Goal: Task Accomplishment & Management: Use online tool/utility

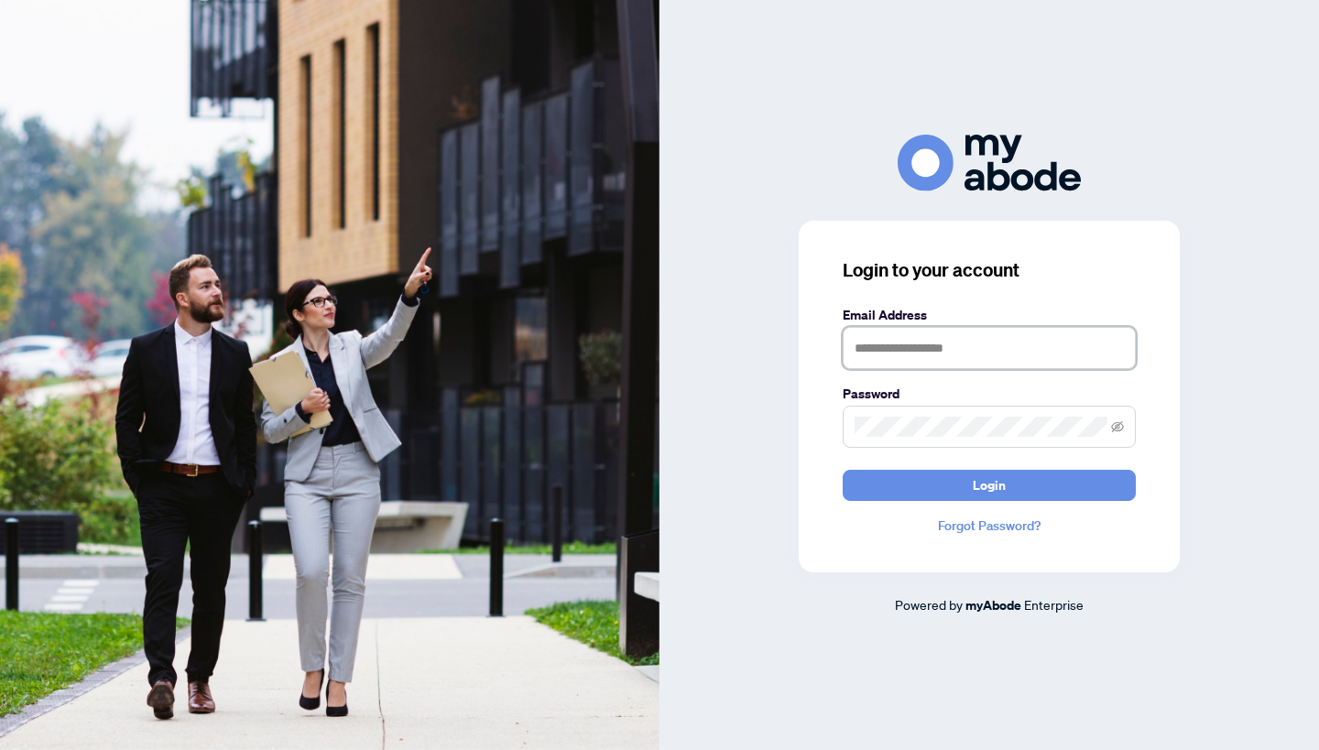
type input "**********"
click at [989, 485] on button "Login" at bounding box center [989, 485] width 293 height 31
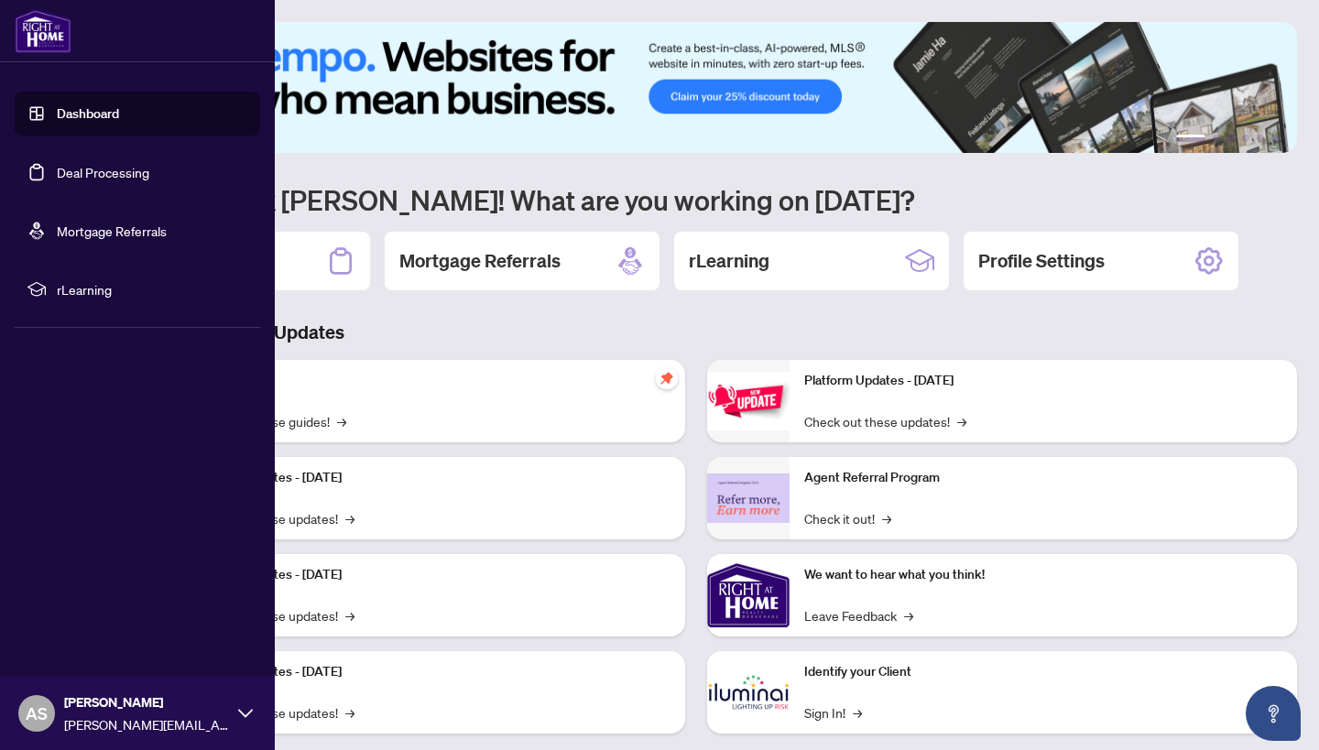
click at [101, 178] on link "Deal Processing" at bounding box center [103, 172] width 93 height 16
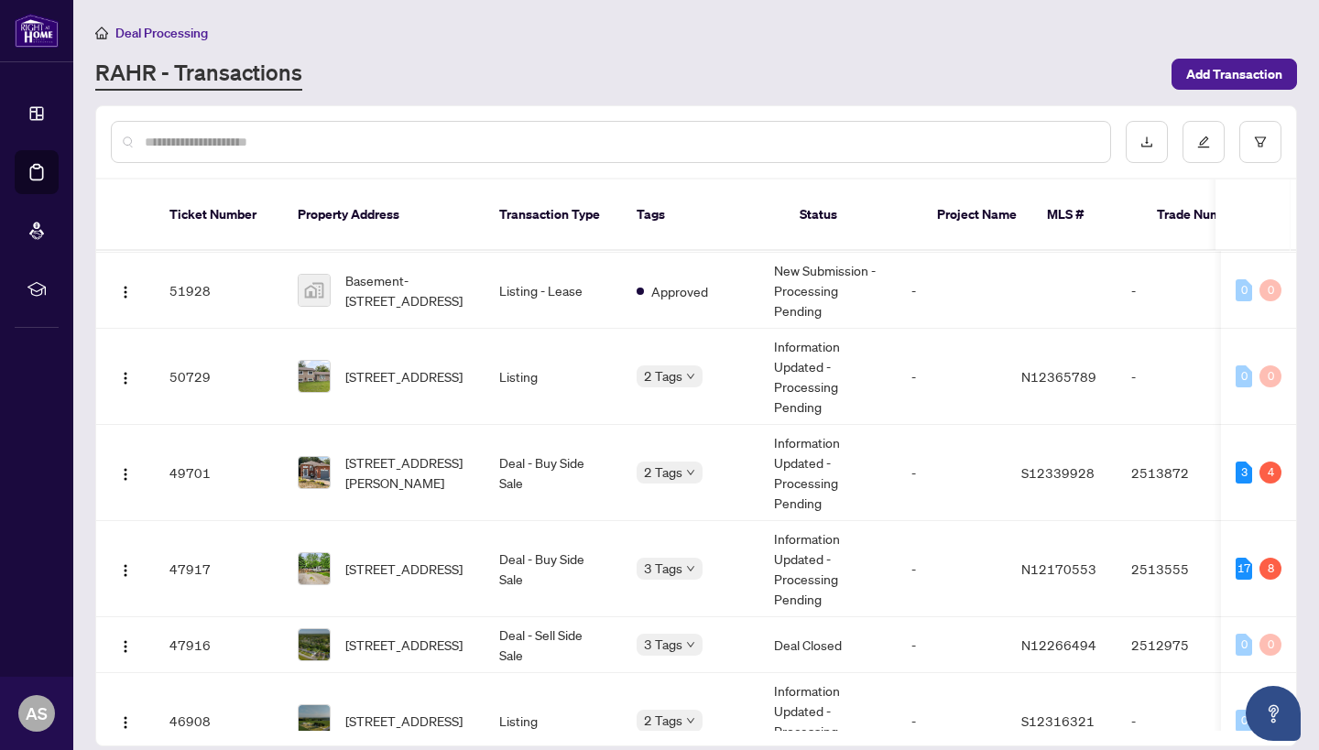
scroll to position [481, 0]
click at [501, 450] on td "Deal - Buy Side Sale" at bounding box center [553, 471] width 137 height 96
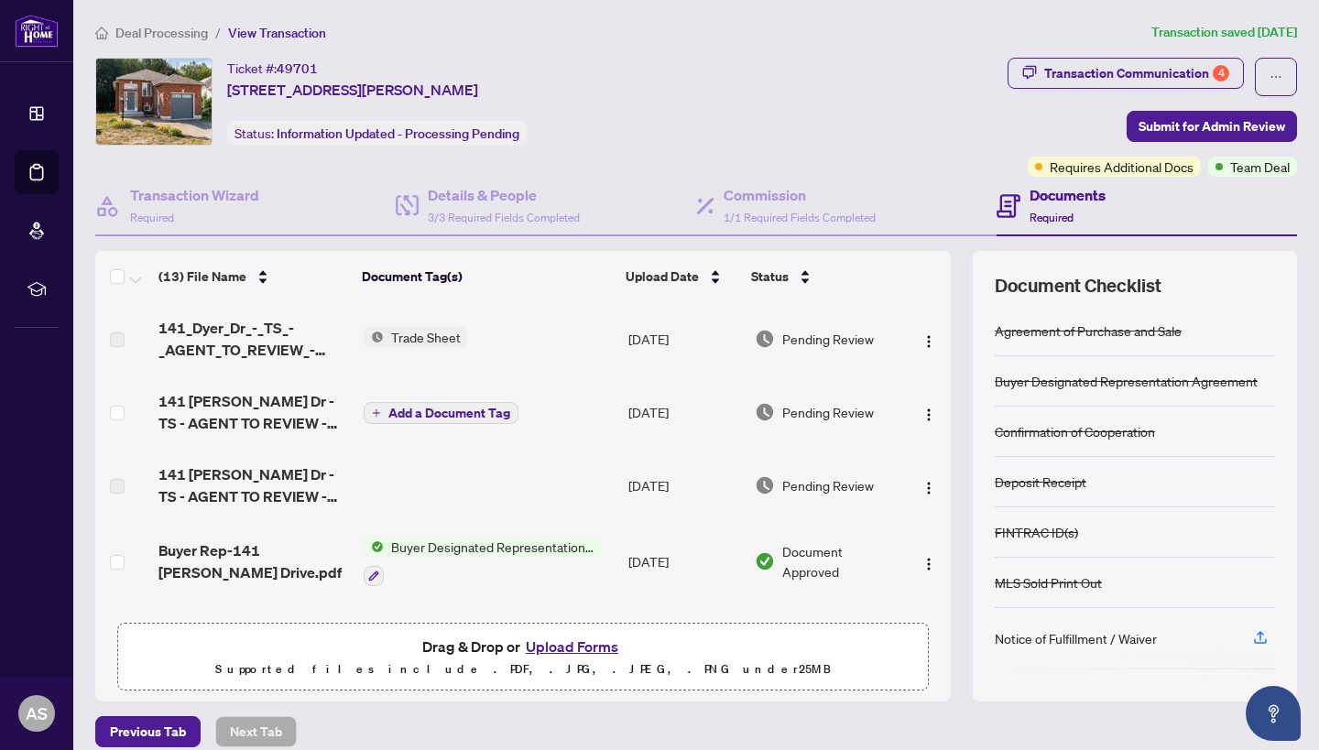
click at [569, 642] on button "Upload Forms" at bounding box center [572, 647] width 104 height 24
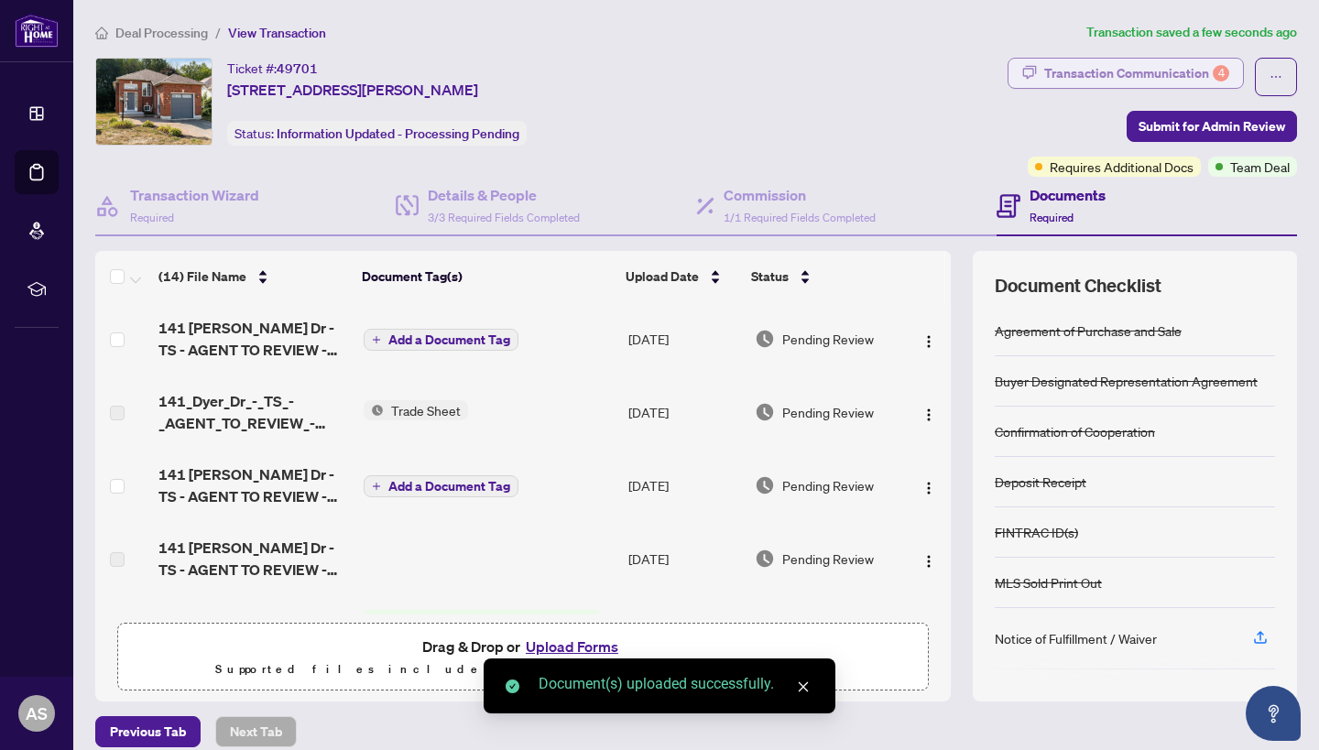
click at [1232, 71] on button "Transaction Communication 4" at bounding box center [1126, 73] width 236 height 31
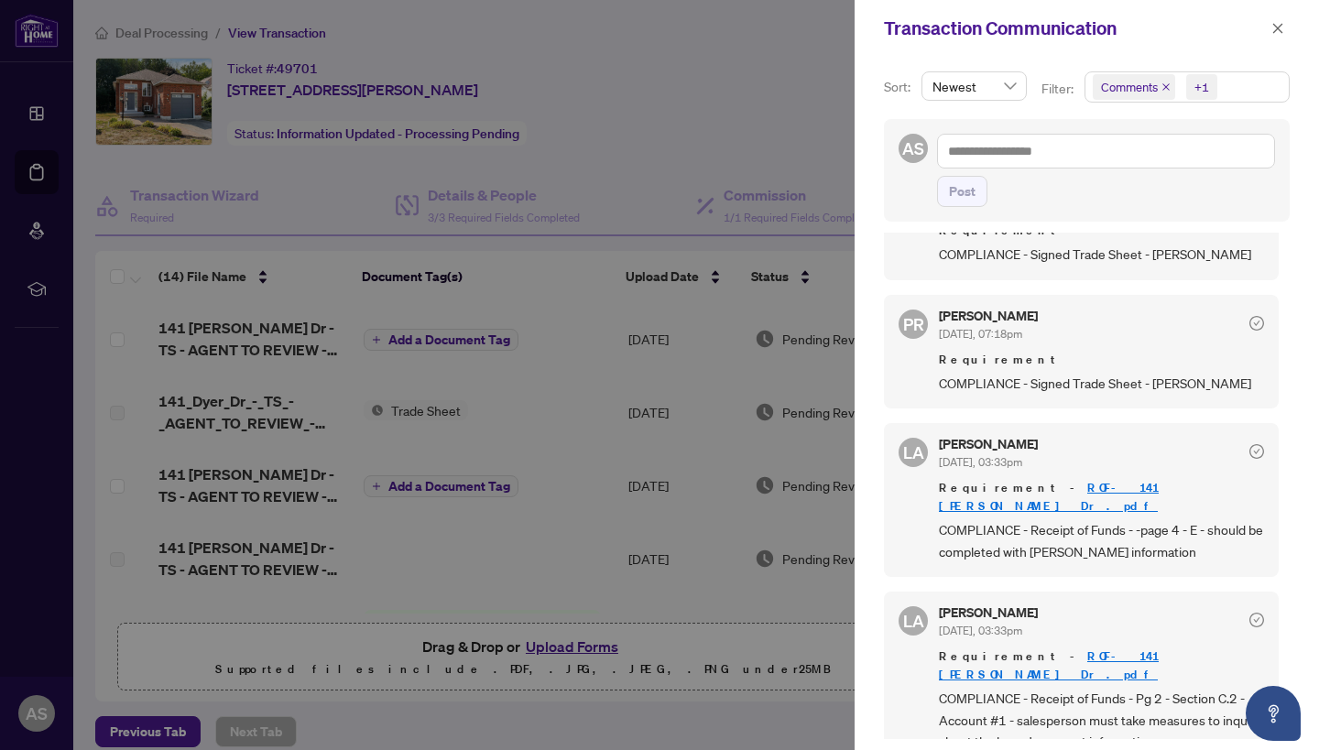
click at [401, 555] on div at bounding box center [659, 375] width 1319 height 750
click at [1277, 31] on icon "close" at bounding box center [1277, 28] width 13 height 13
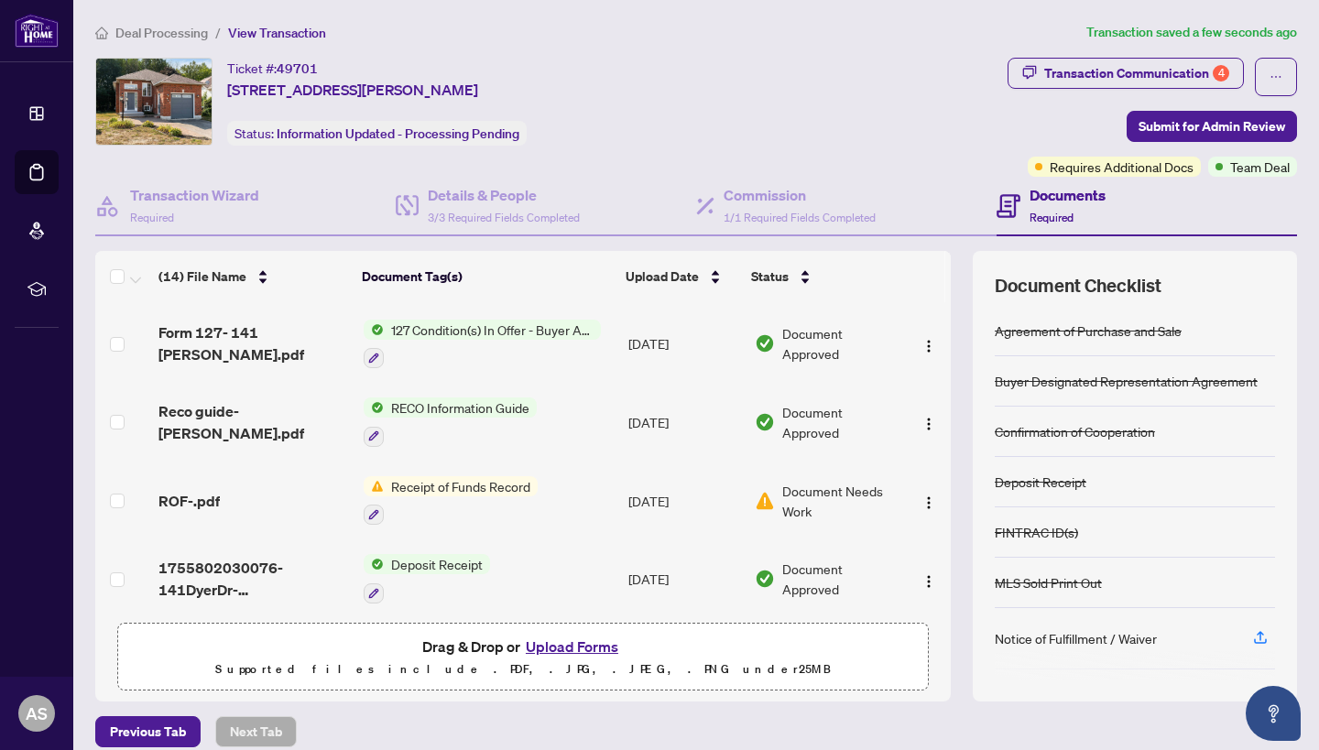
scroll to position [751, 0]
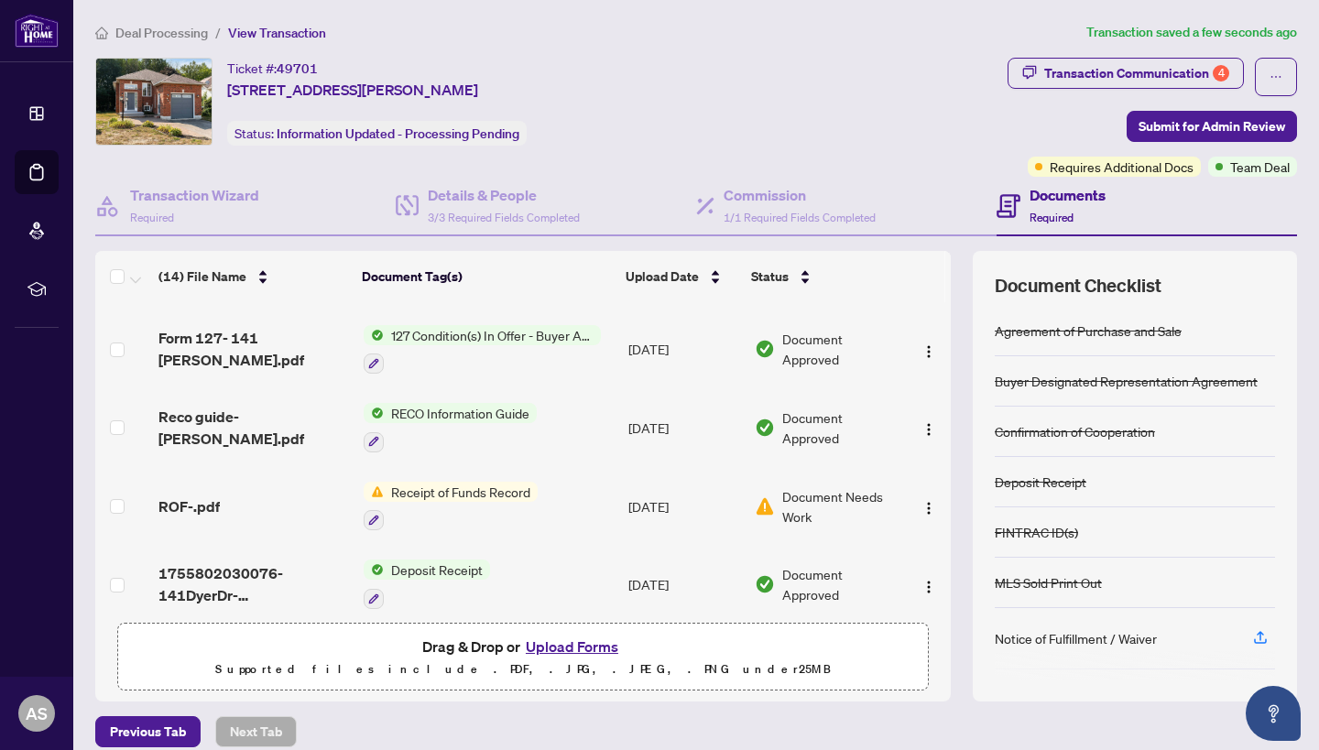
click at [229, 504] on div "ROF-.pdf" at bounding box center [253, 507] width 191 height 22
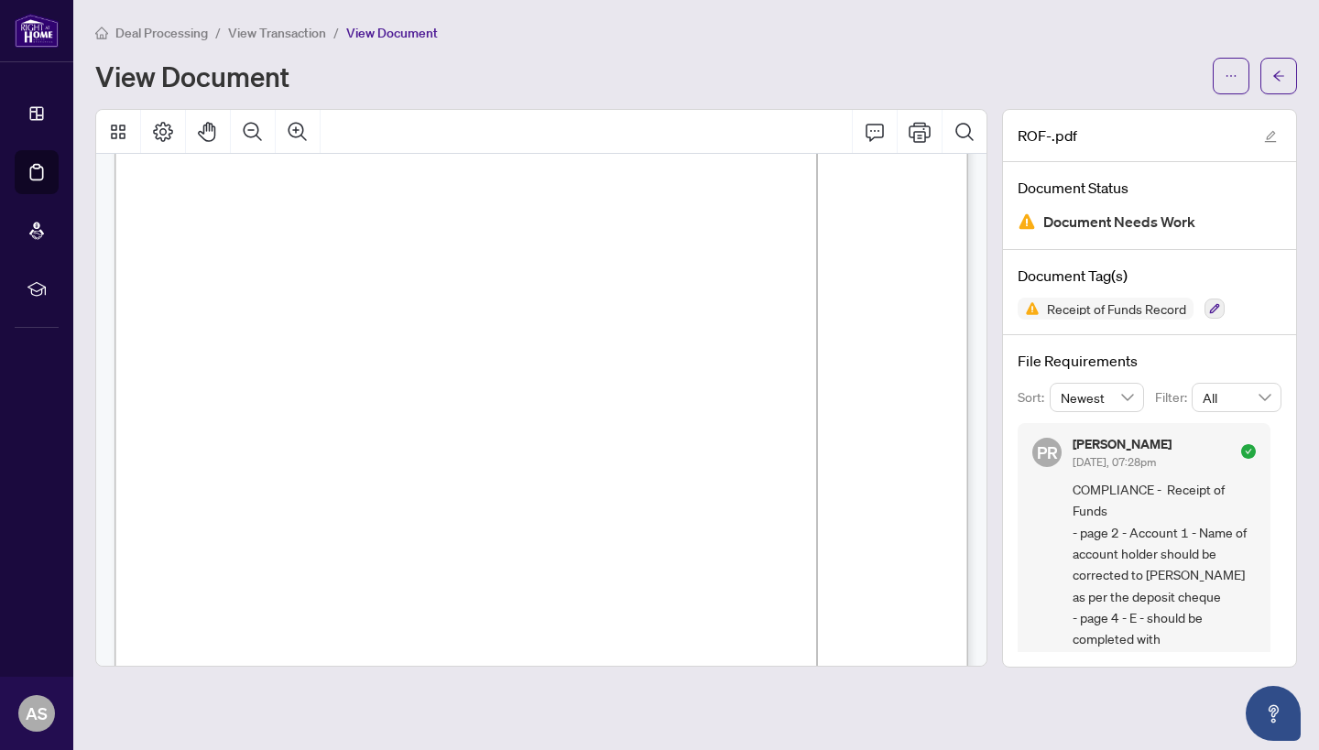
scroll to position [3531, 0]
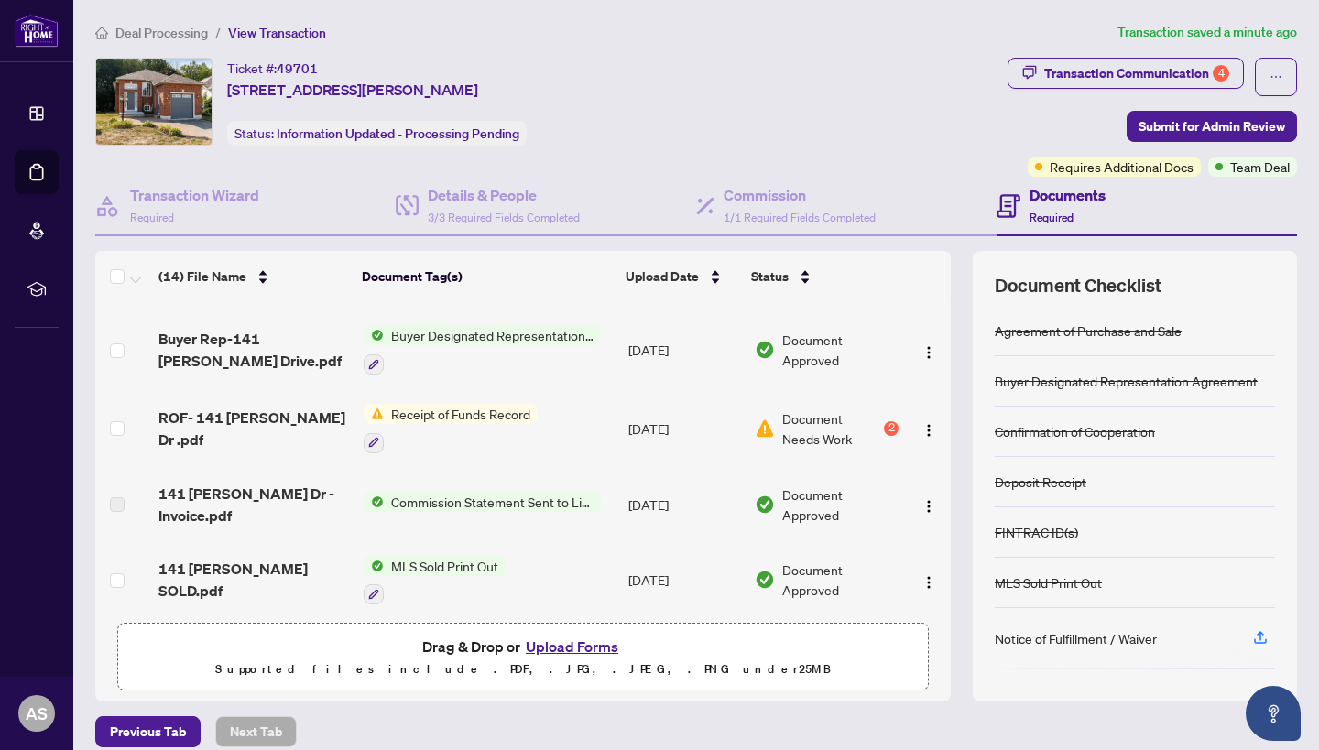
scroll to position [292, 0]
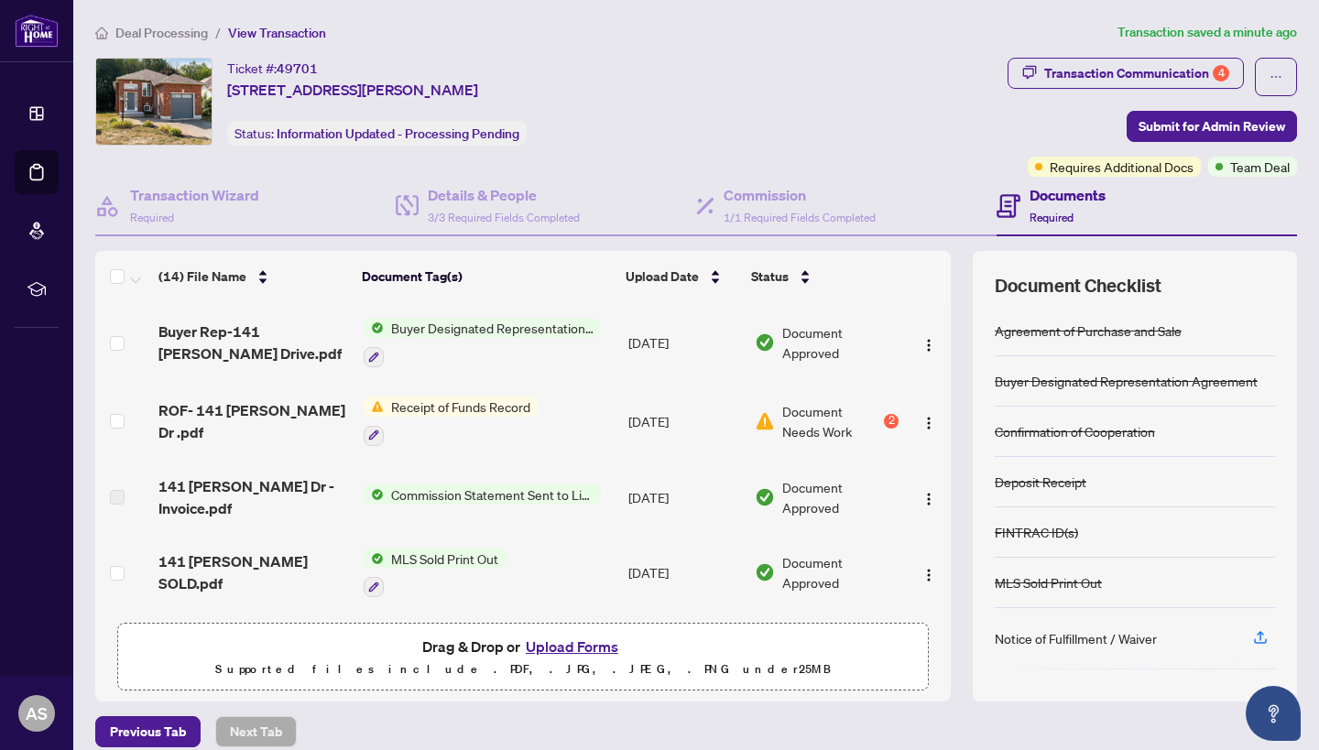
click at [239, 419] on span "ROF- 141 [PERSON_NAME] Dr .pdf" at bounding box center [253, 421] width 191 height 44
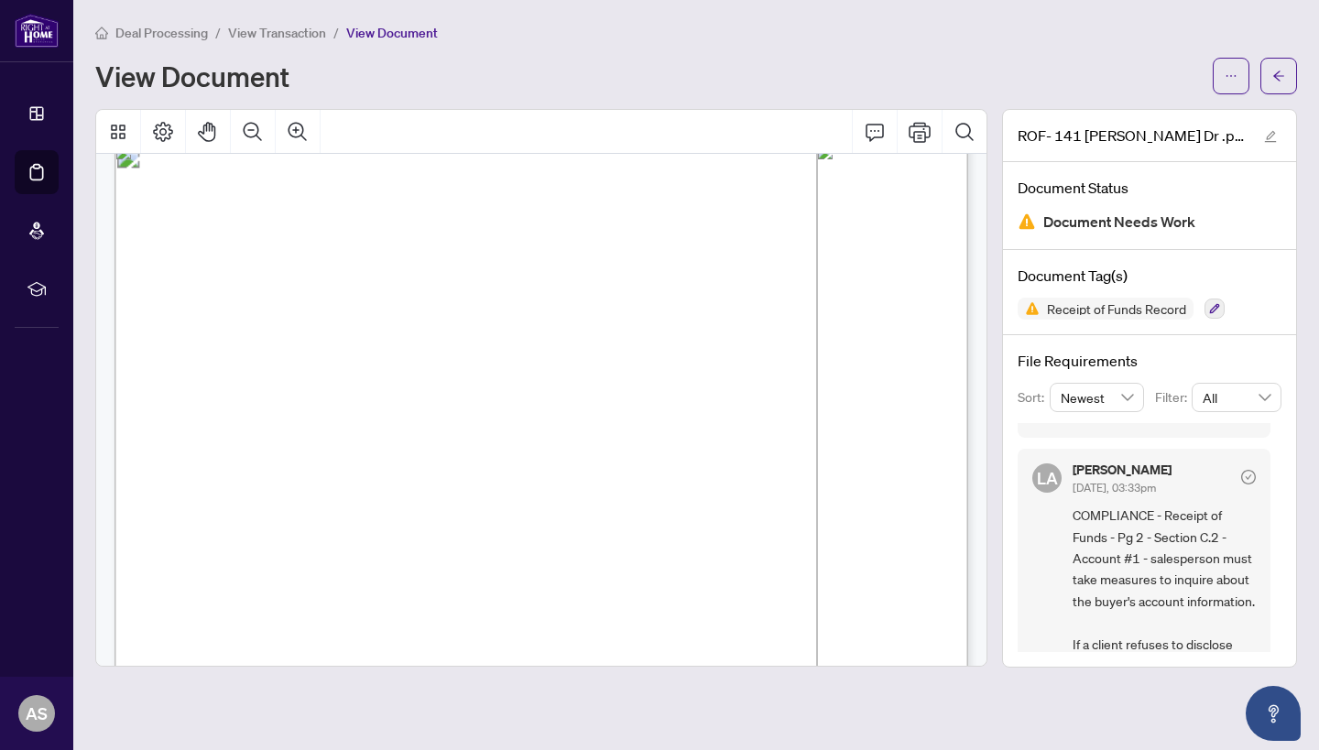
scroll to position [1160, 0]
